Goal: Information Seeking & Learning: Understand process/instructions

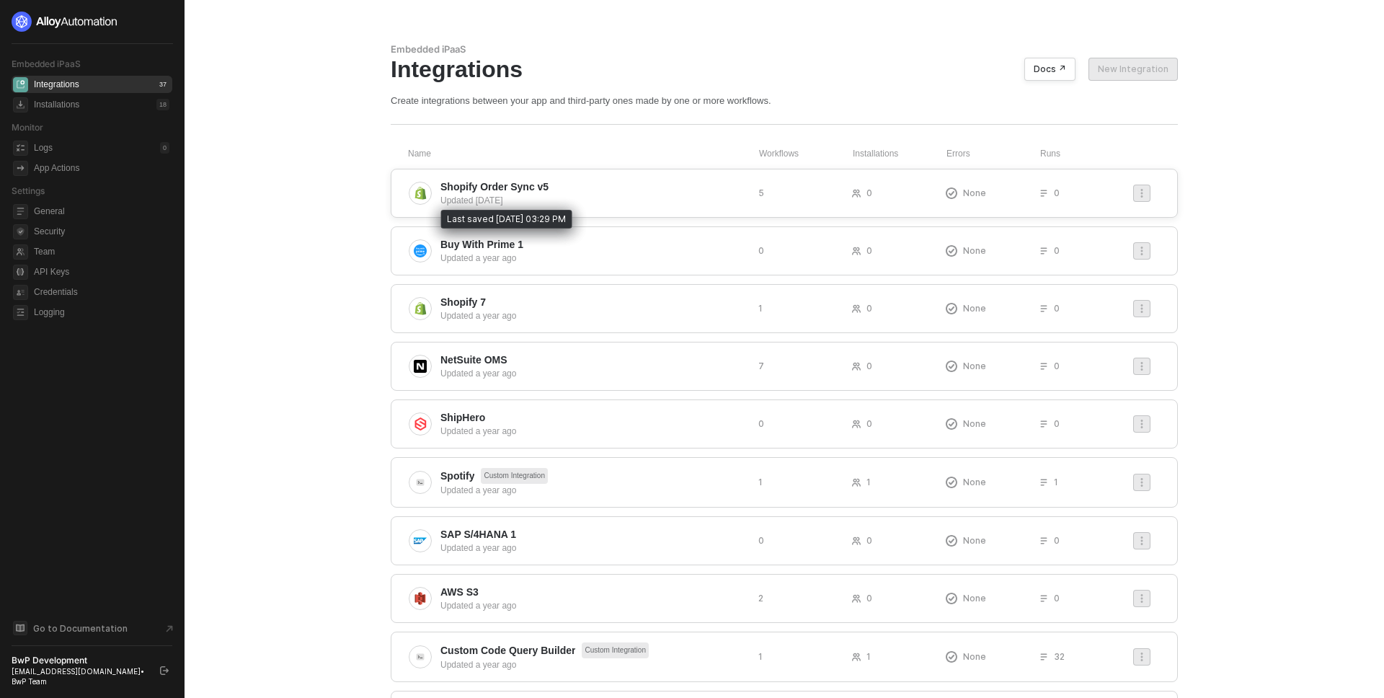
click at [519, 195] on div "Updated 9 months ago" at bounding box center [593, 200] width 306 height 13
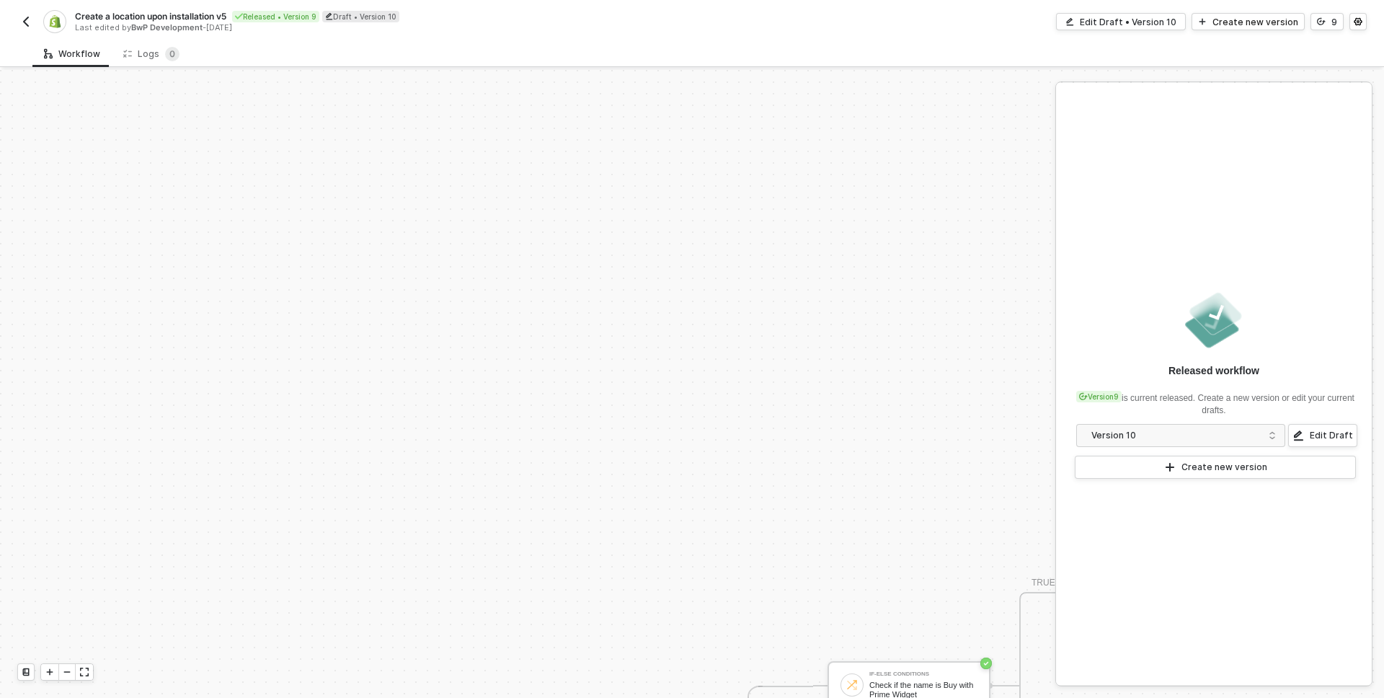
scroll to position [355, 0]
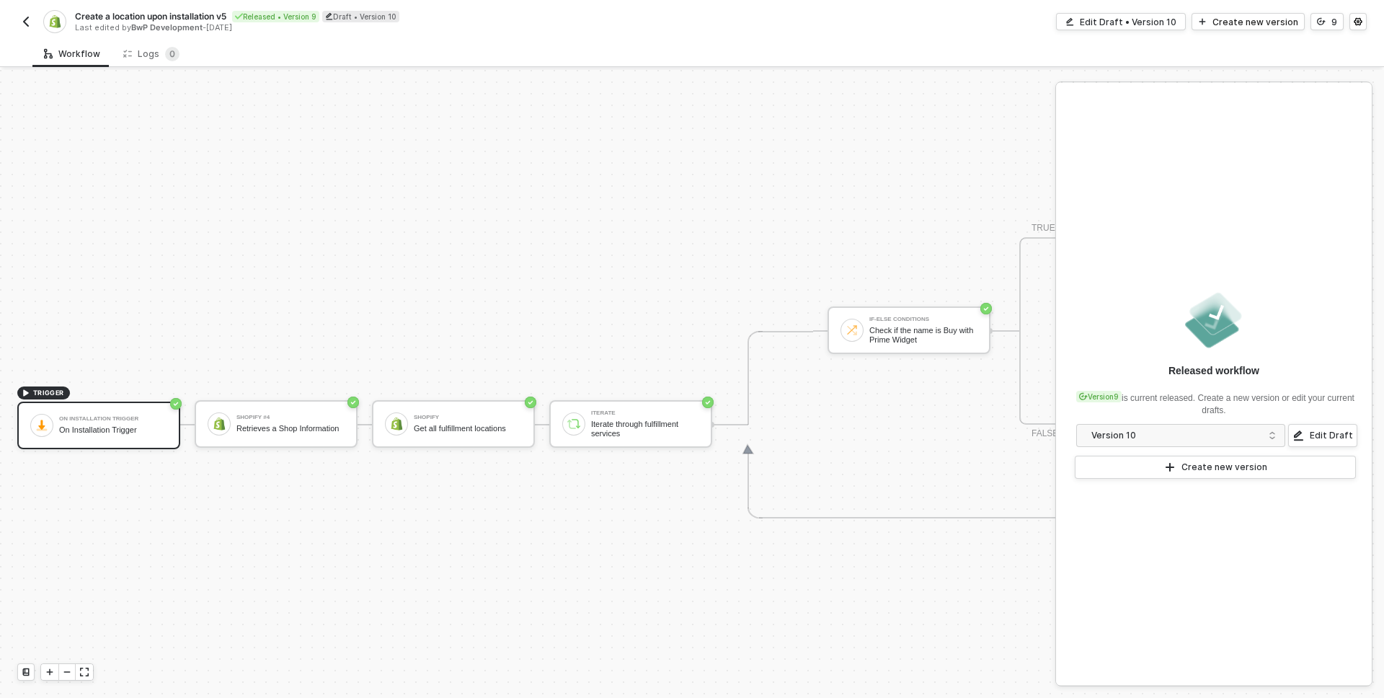
click at [27, 18] on img "button" at bounding box center [26, 22] width 12 height 12
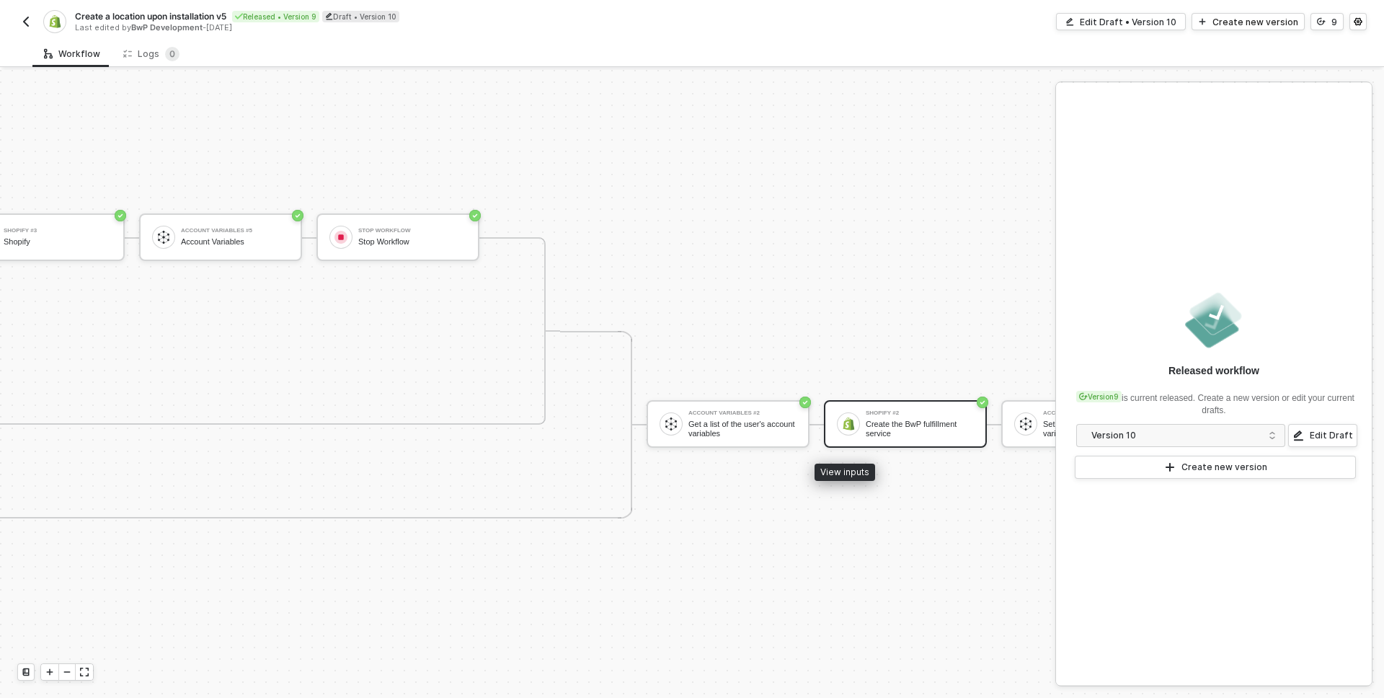
scroll to position [355, 1240]
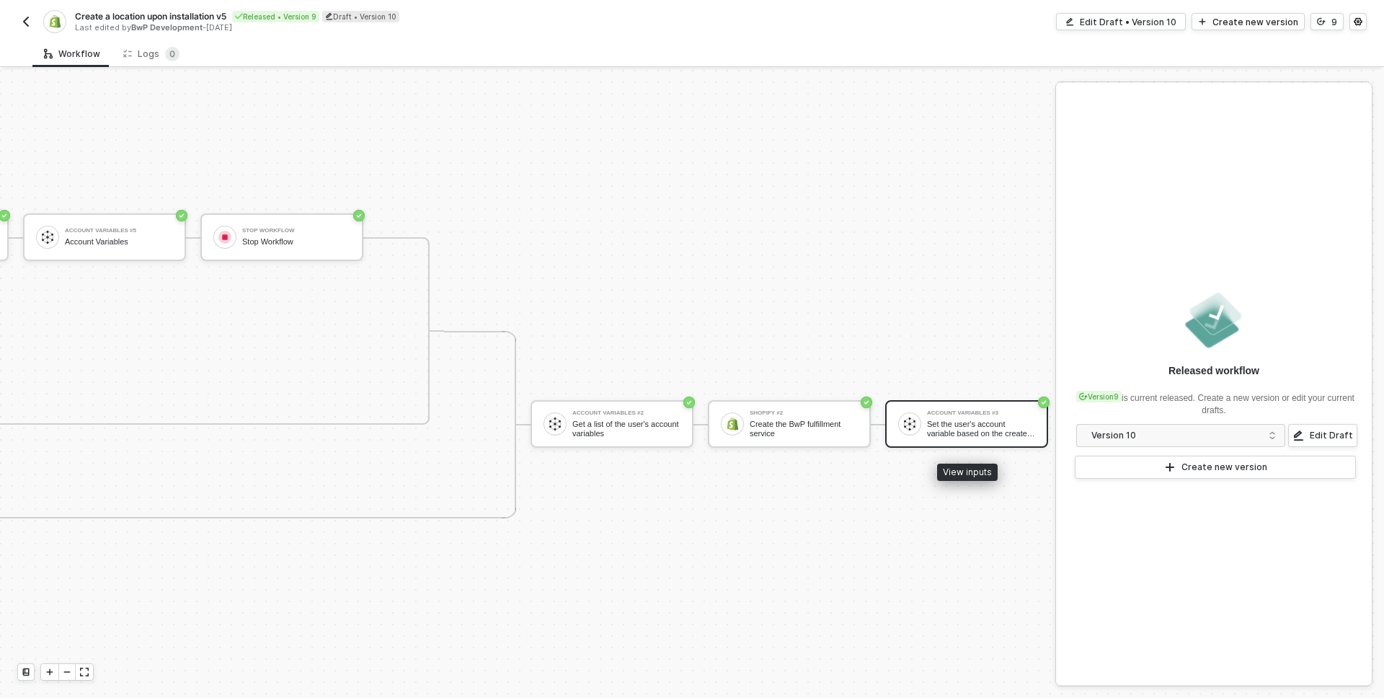
click at [954, 417] on div "Account Variables #3 Set the user's account variable based on the created locat…" at bounding box center [981, 423] width 108 height 27
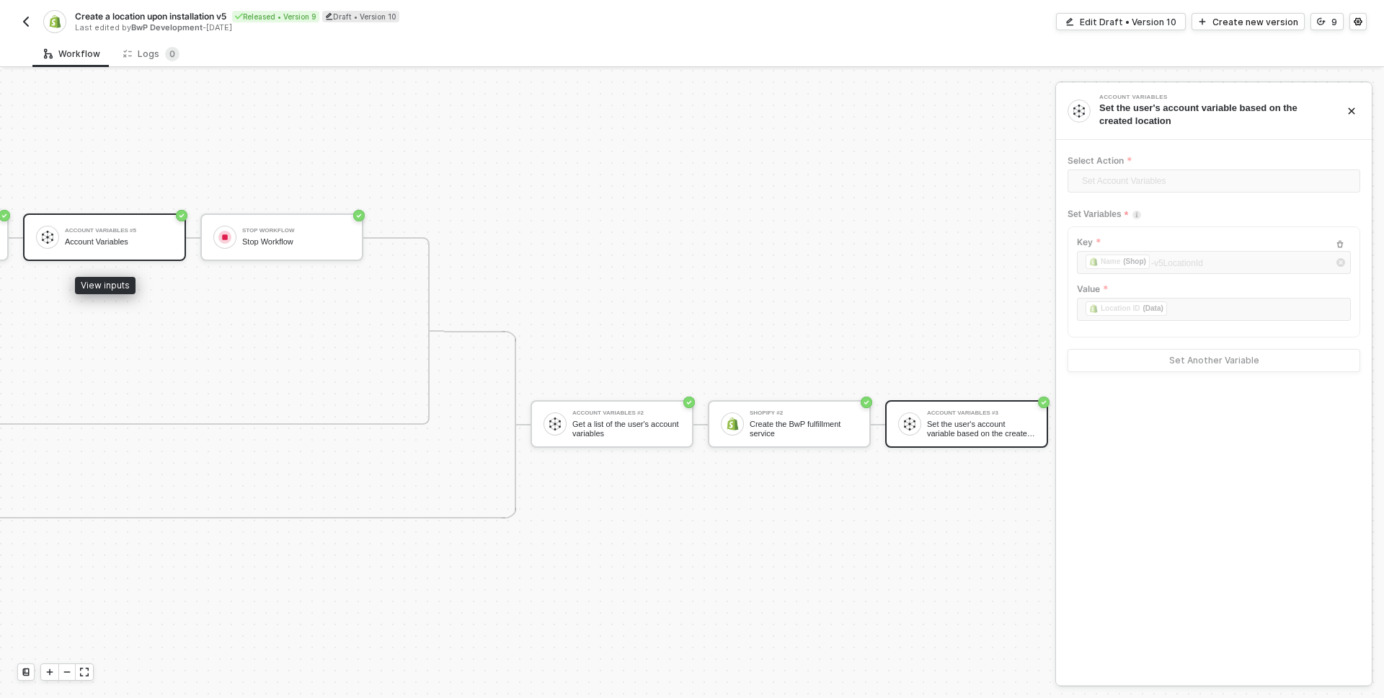
click at [109, 218] on div "Account Variables #5 Account Variables" at bounding box center [104, 237] width 163 height 48
click at [28, 17] on img "button" at bounding box center [26, 22] width 12 height 12
